Goal: Task Accomplishment & Management: Manage account settings

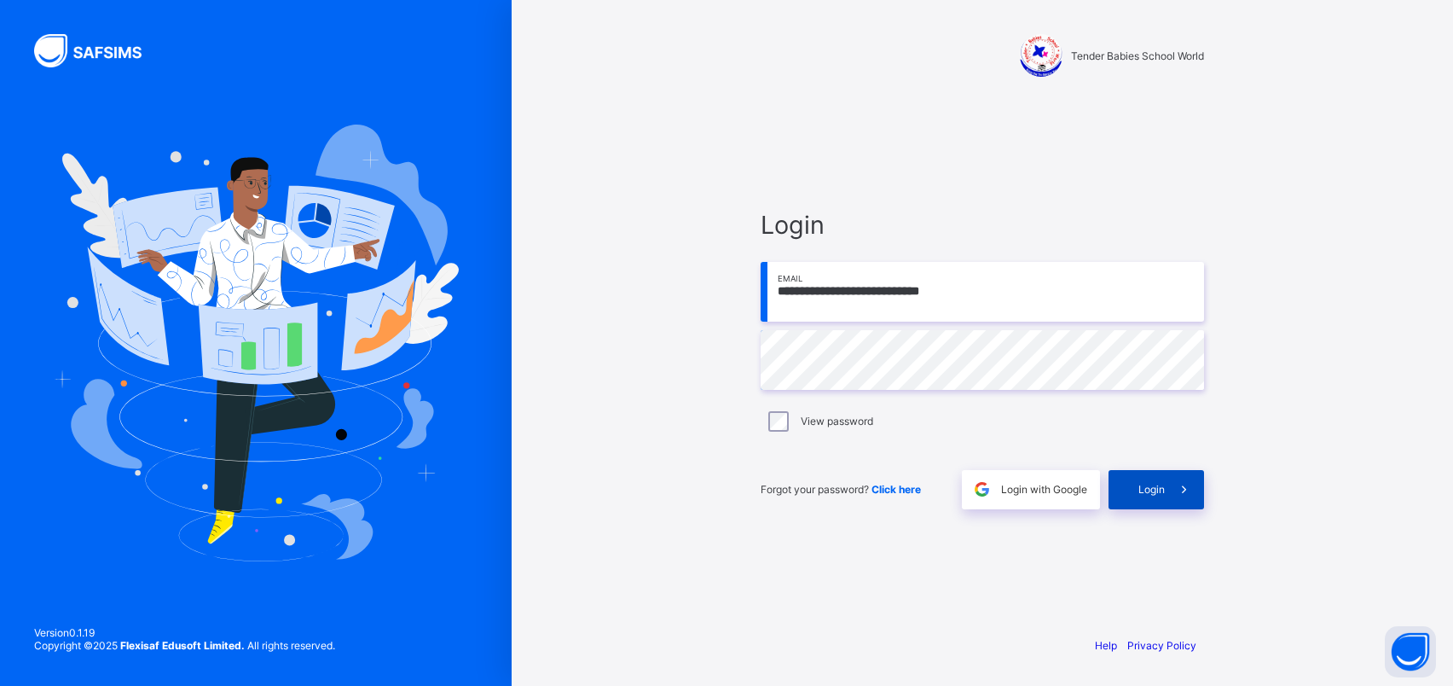
click at [1164, 492] on span "Login" at bounding box center [1151, 489] width 26 height 13
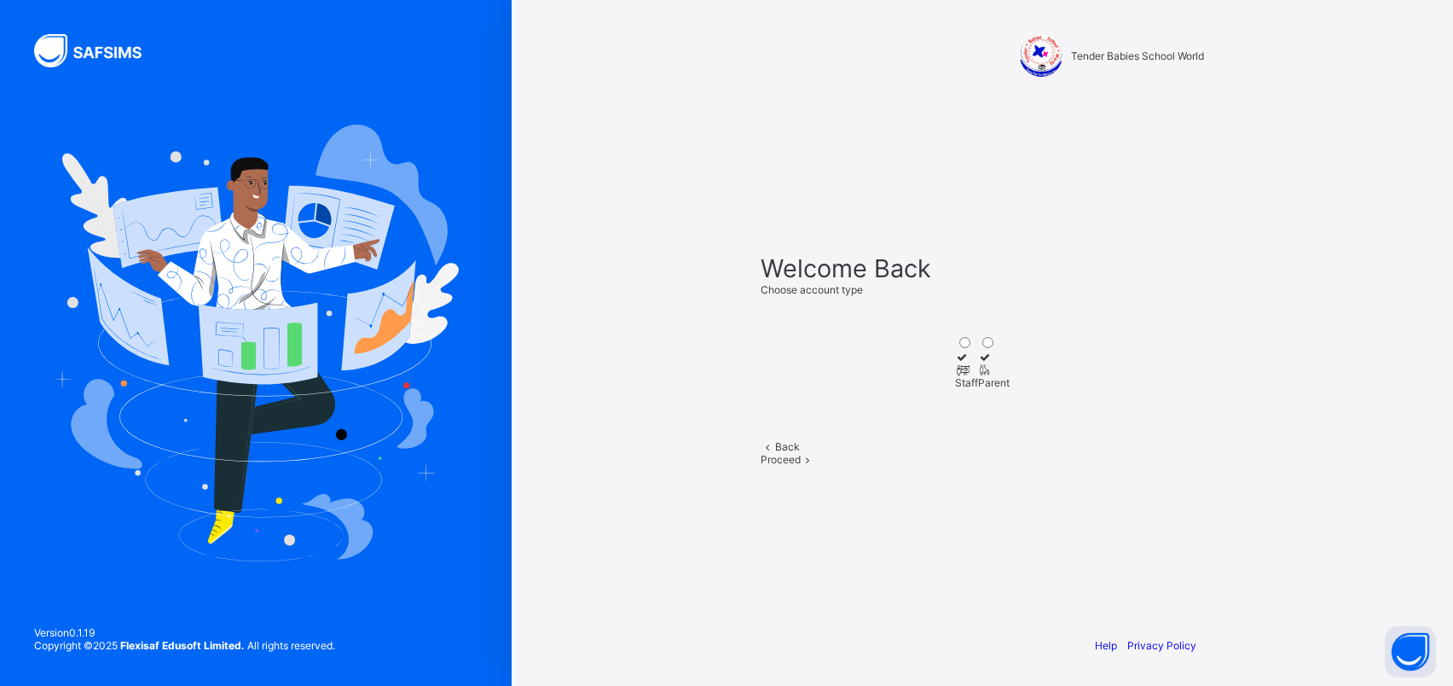
click at [801, 466] on span "Proceed" at bounding box center [781, 459] width 40 height 13
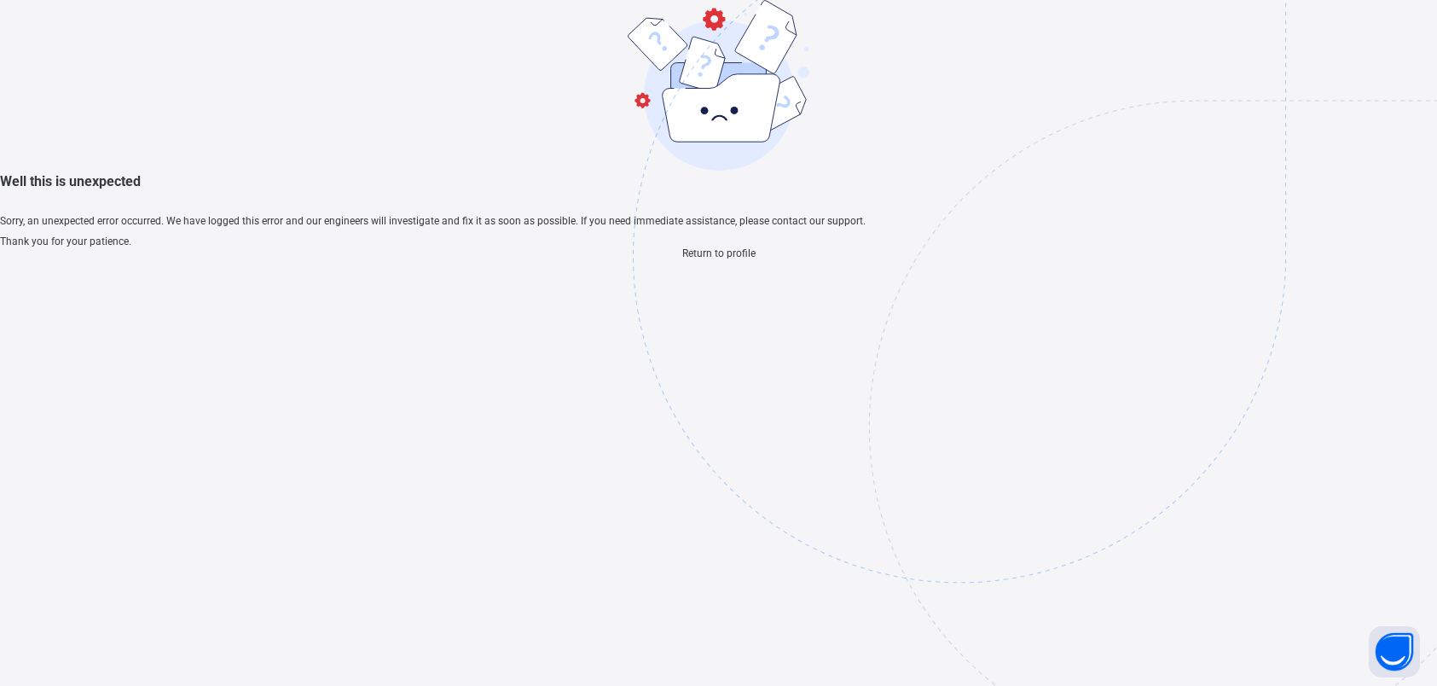
click at [750, 259] on span "Return to profile" at bounding box center [718, 253] width 73 height 12
